Goal: Transaction & Acquisition: Purchase product/service

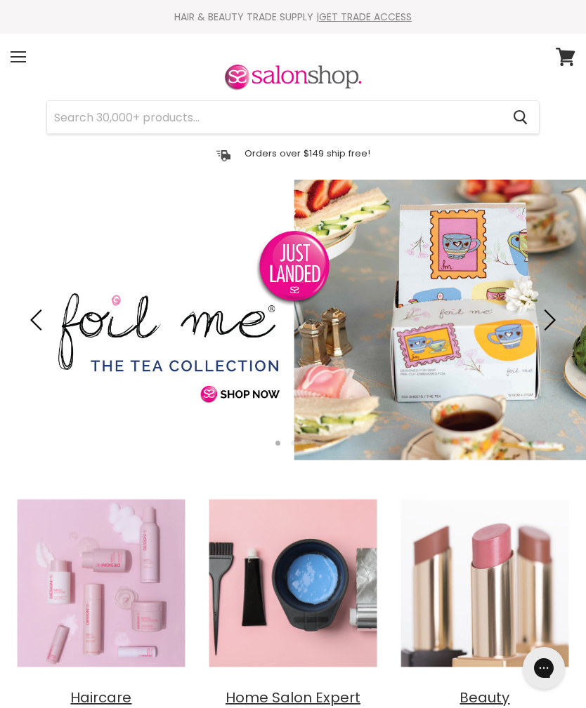
click at [157, 112] on input "Search" at bounding box center [274, 117] width 454 height 32
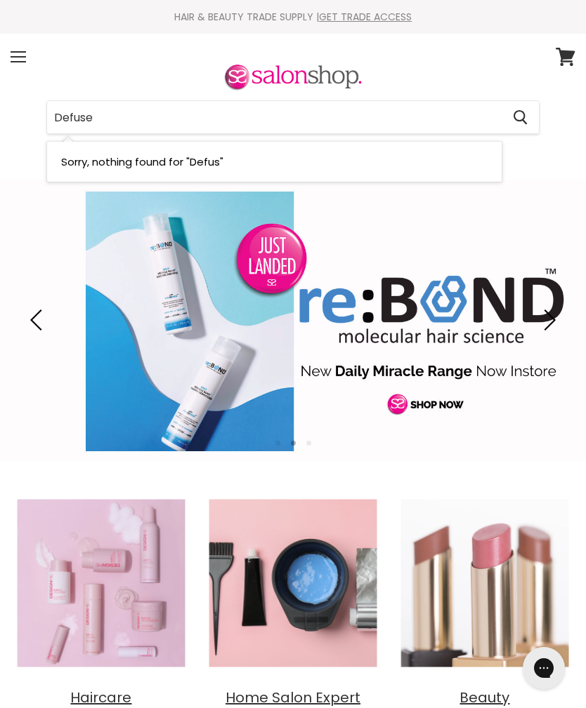
type input "Defuser"
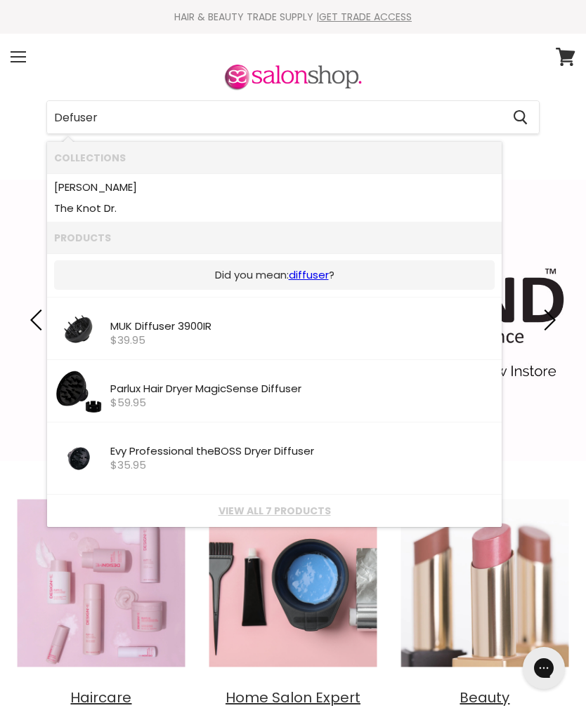
click at [548, 456] on link "Slide 2 of 3" at bounding box center [293, 320] width 586 height 281
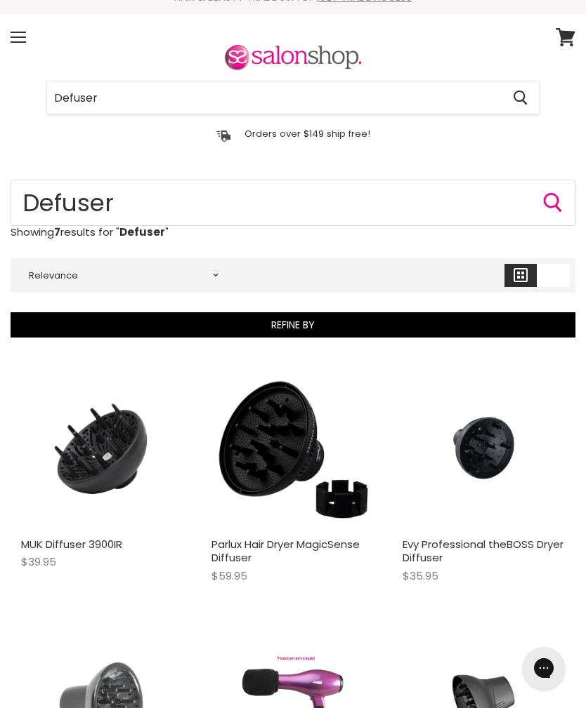
scroll to position [19, 0]
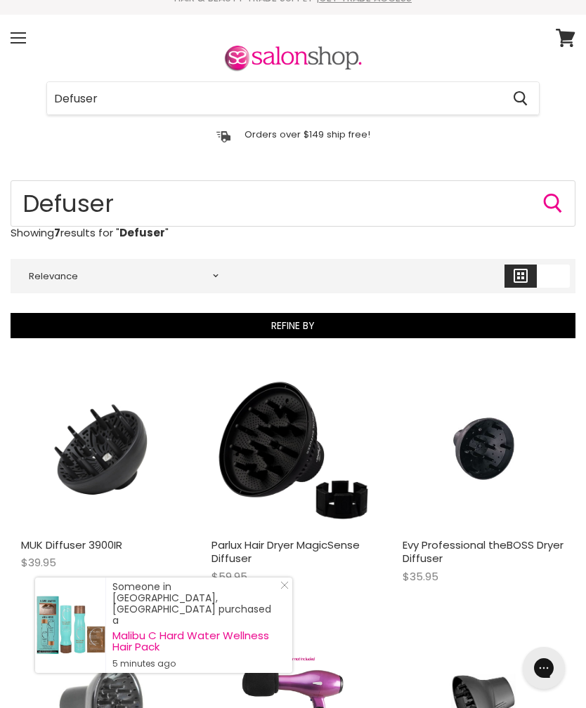
click at [497, 444] on img "Main content" at bounding box center [483, 450] width 108 height 162
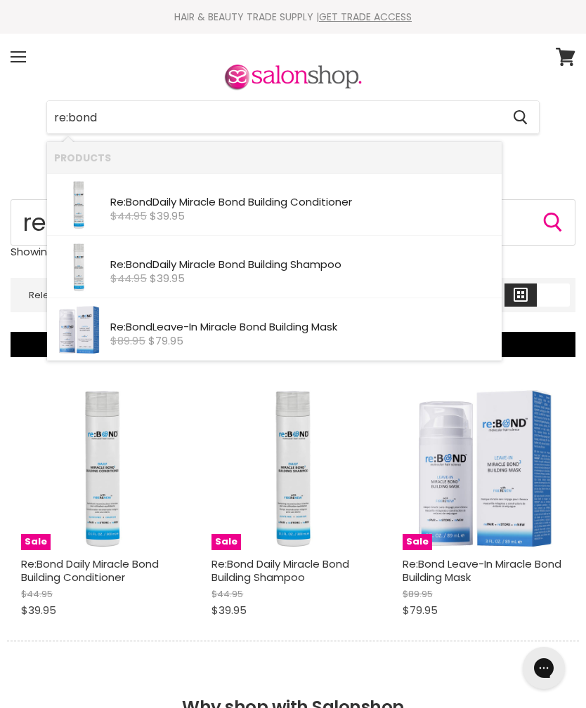
click at [138, 120] on input "re:bond" at bounding box center [274, 117] width 454 height 32
type input "r"
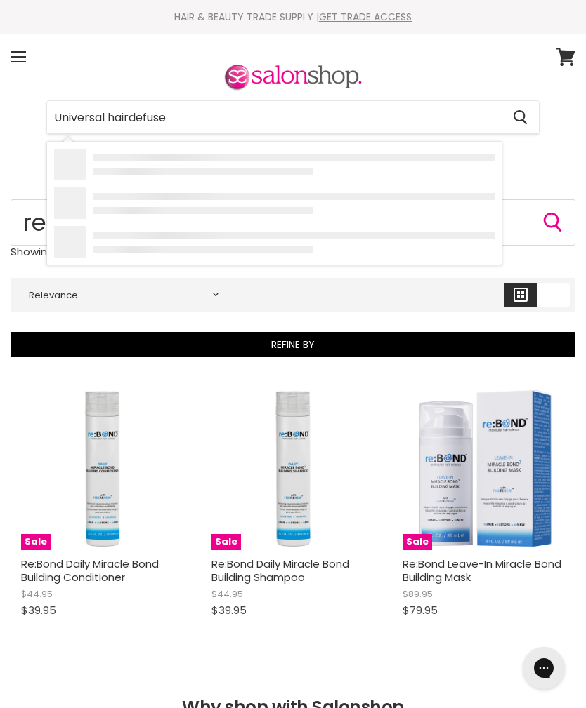
type input "Universal hairdefuser"
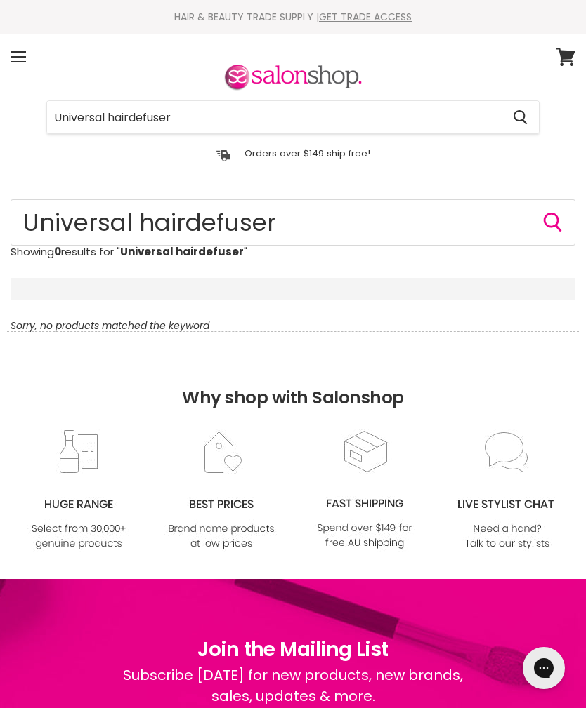
click at [103, 111] on input "Universal hairdefuser" at bounding box center [274, 117] width 454 height 32
click at [91, 119] on input "hairdefuser" at bounding box center [274, 117] width 454 height 32
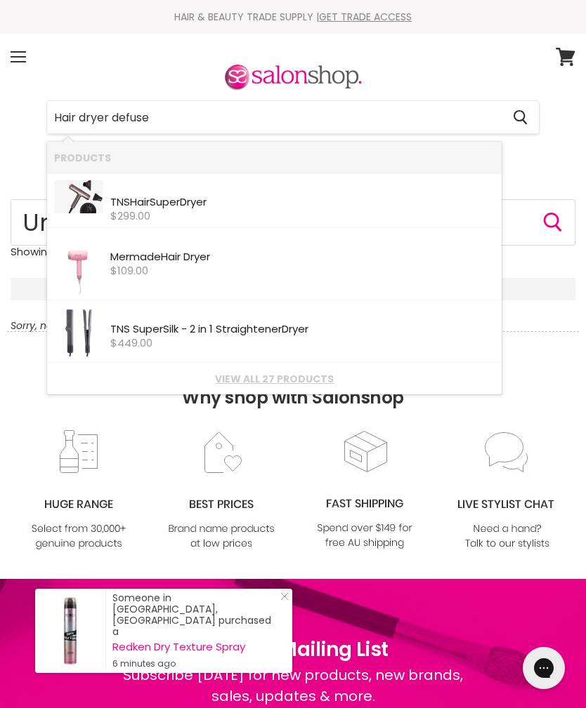
type input "Hair dryer defuser"
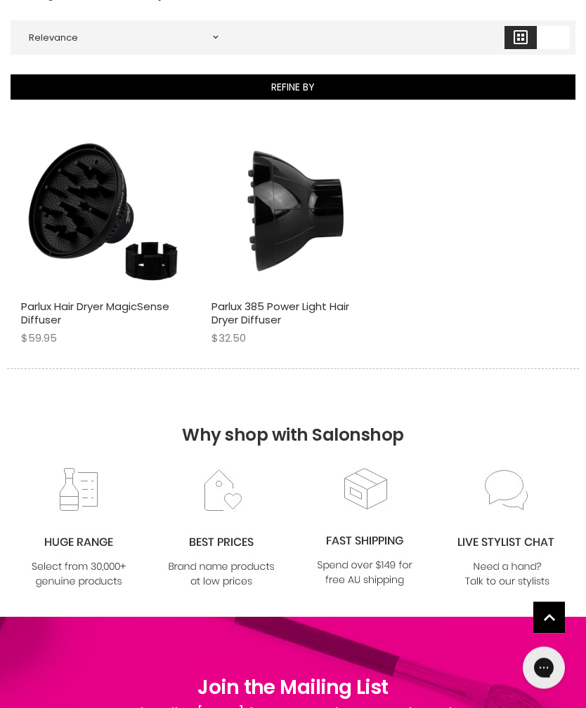
scroll to position [258, 0]
click at [152, 253] on img "Main content" at bounding box center [102, 211] width 162 height 162
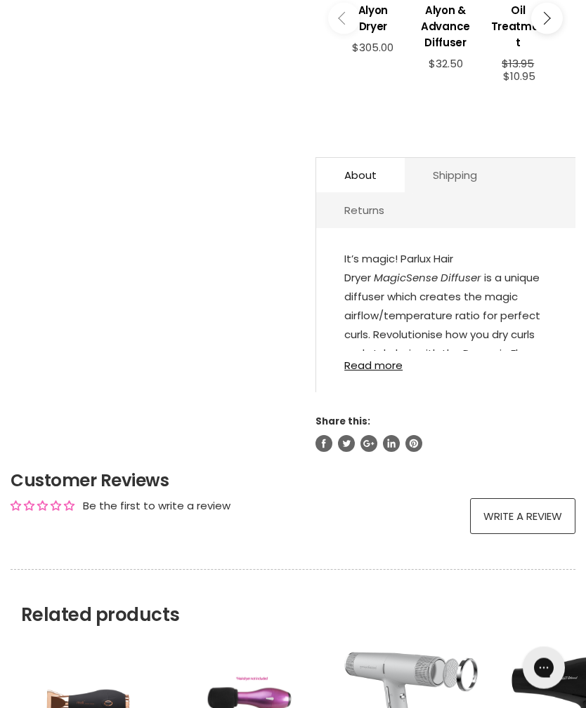
scroll to position [633, 0]
click at [387, 371] on link "Read more" at bounding box center [445, 361] width 203 height 20
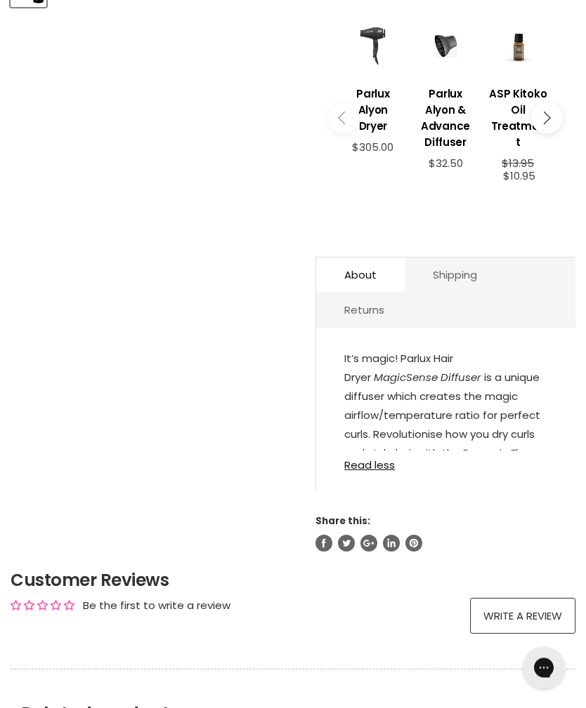
scroll to position [493, 0]
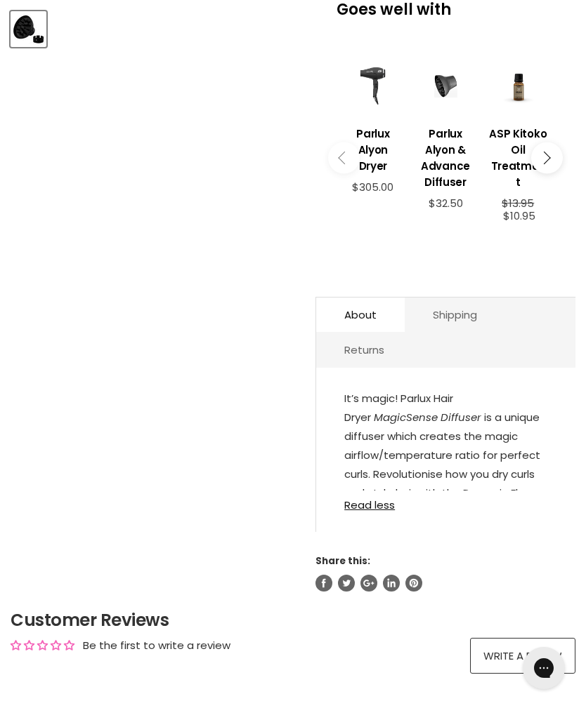
click at [387, 511] on link "Read less" at bounding box center [445, 501] width 203 height 20
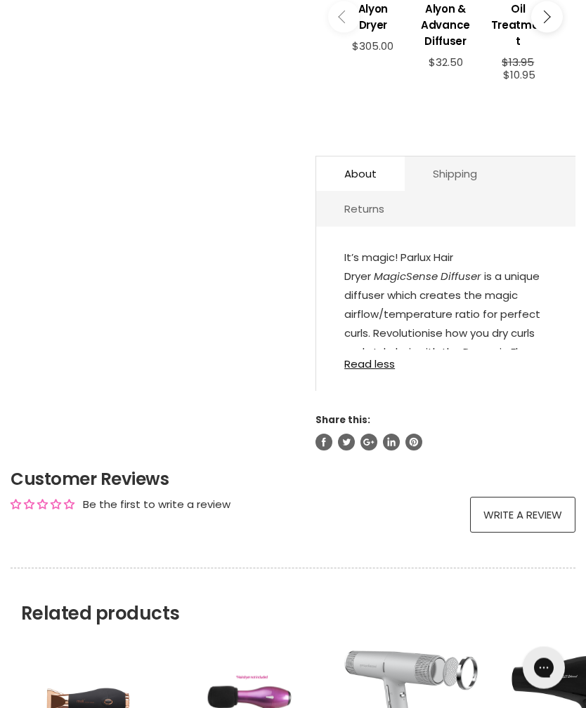
scroll to position [635, 0]
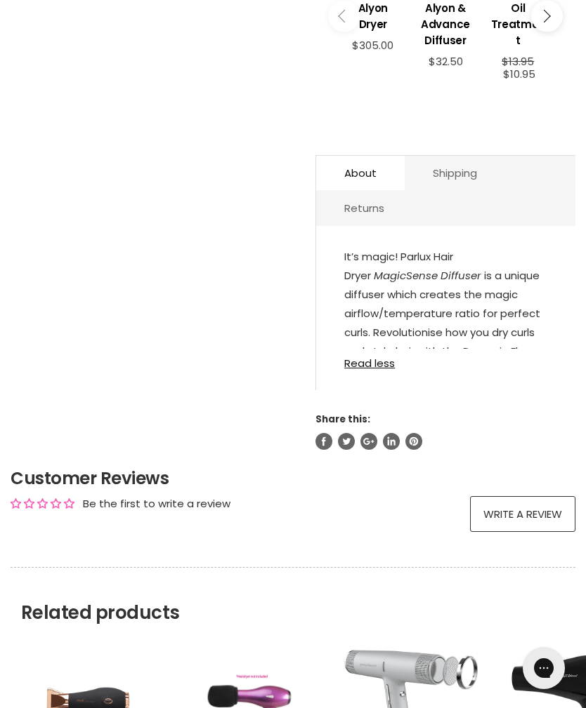
click at [384, 369] on link "Read less" at bounding box center [445, 359] width 203 height 20
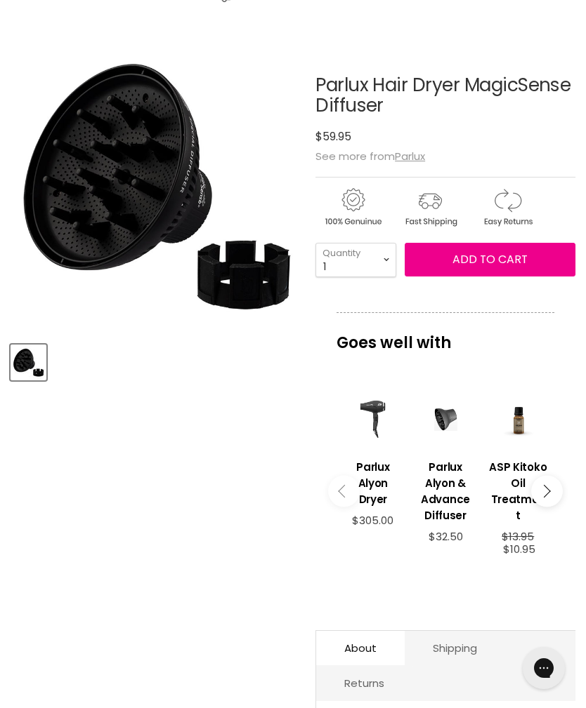
scroll to position [0, 0]
